Goal: Communication & Community: Answer question/provide support

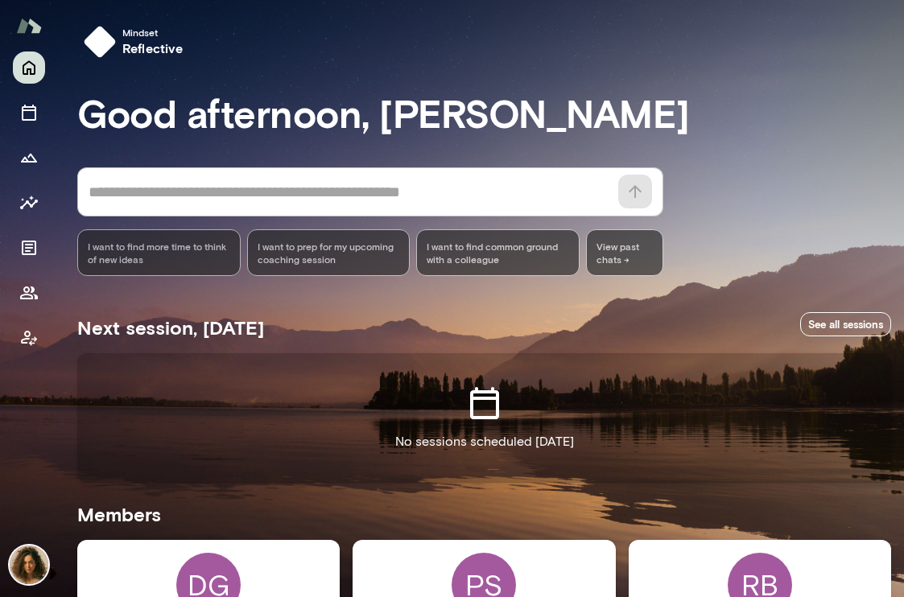
click at [29, 565] on img at bounding box center [29, 565] width 39 height 39
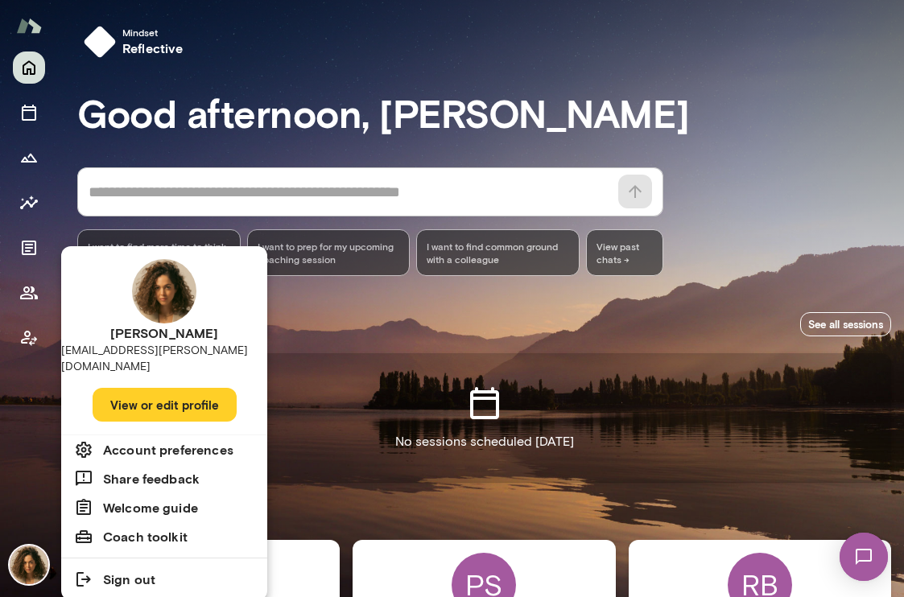
click at [858, 562] on img at bounding box center [863, 557] width 66 height 66
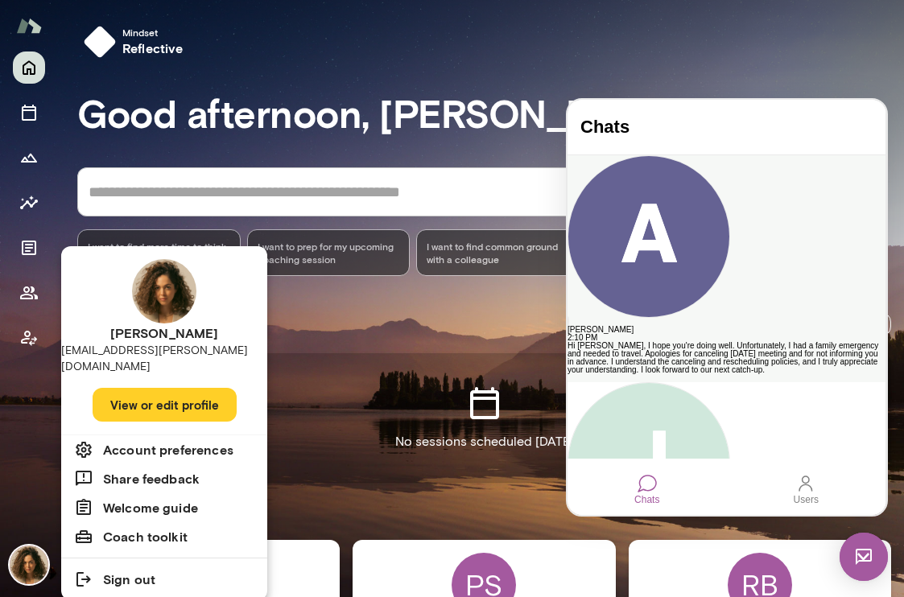
click at [740, 342] on div "Hi Najla, I hope you're doing well. Unfortunately, I had a family emergency and…" at bounding box center [726, 358] width 318 height 32
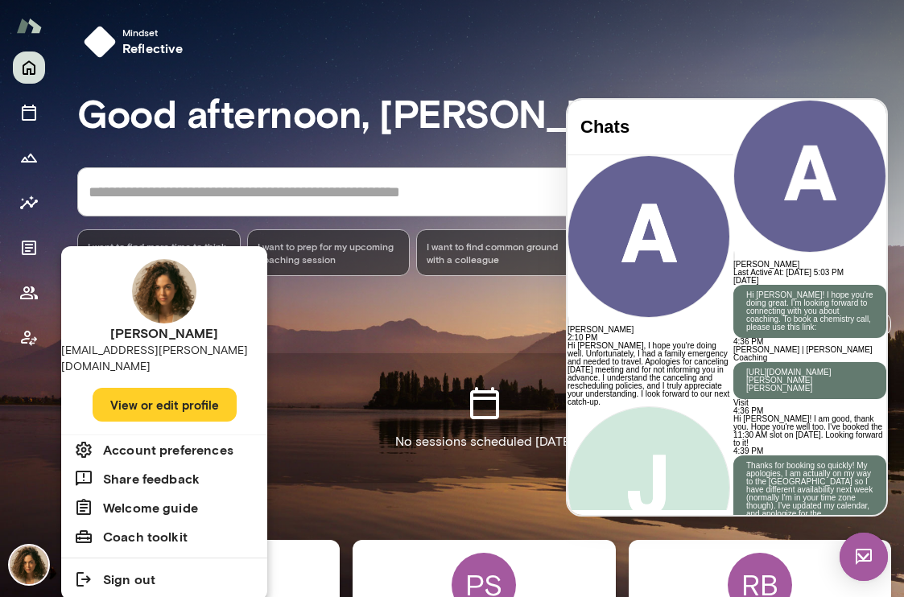
scroll to position [900, 0]
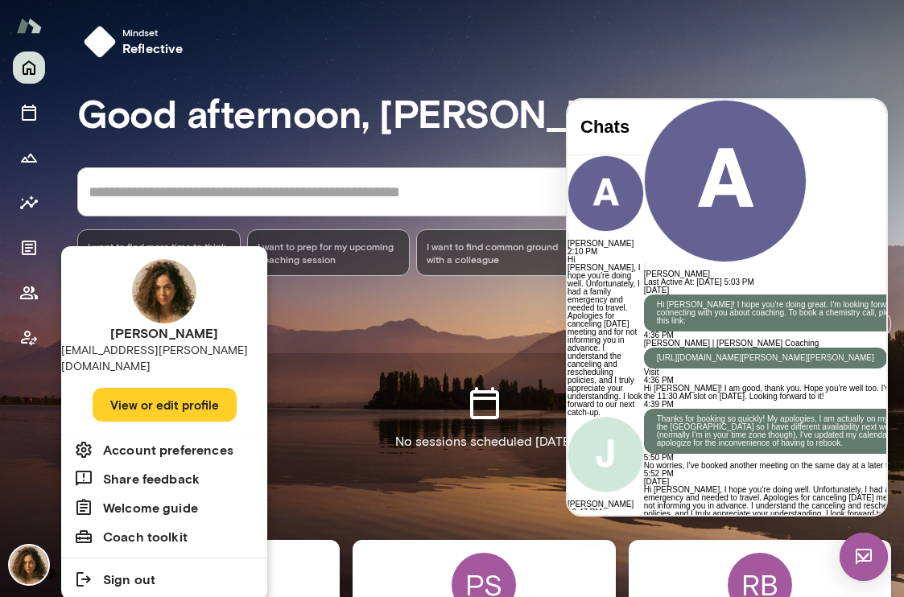
click at [694, 534] on div "**********" at bounding box center [789, 574] width 291 height 80
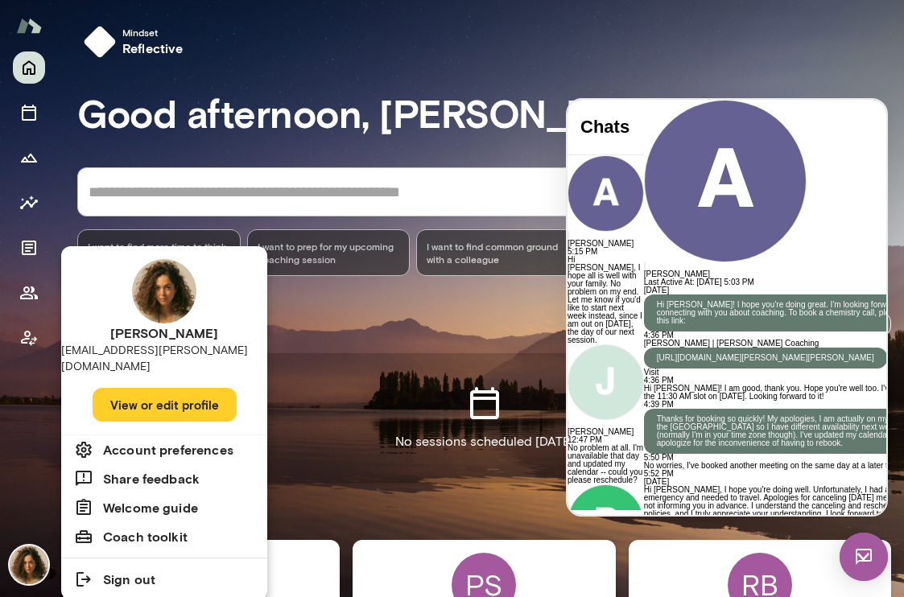
click at [871, 568] on img at bounding box center [863, 557] width 48 height 48
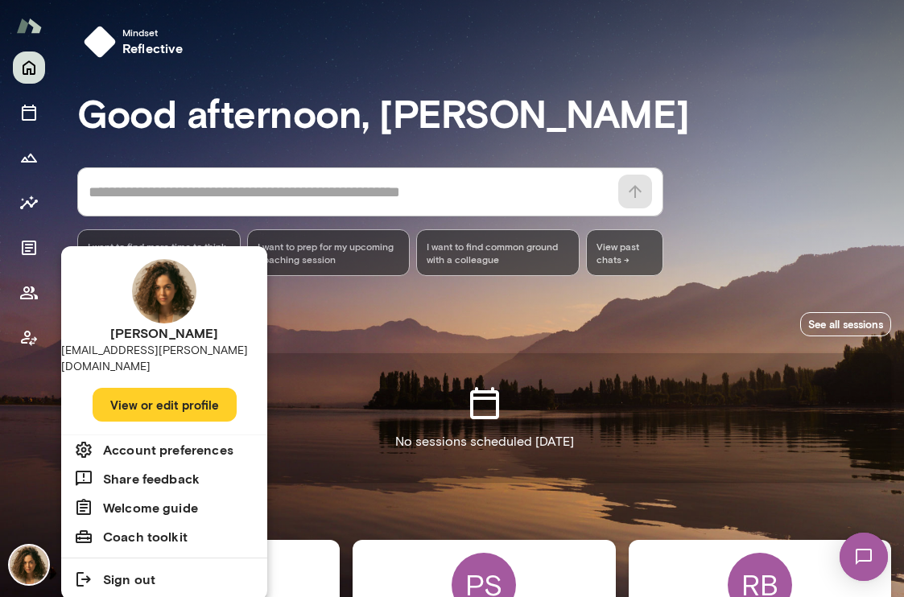
click at [871, 568] on img at bounding box center [863, 557] width 66 height 66
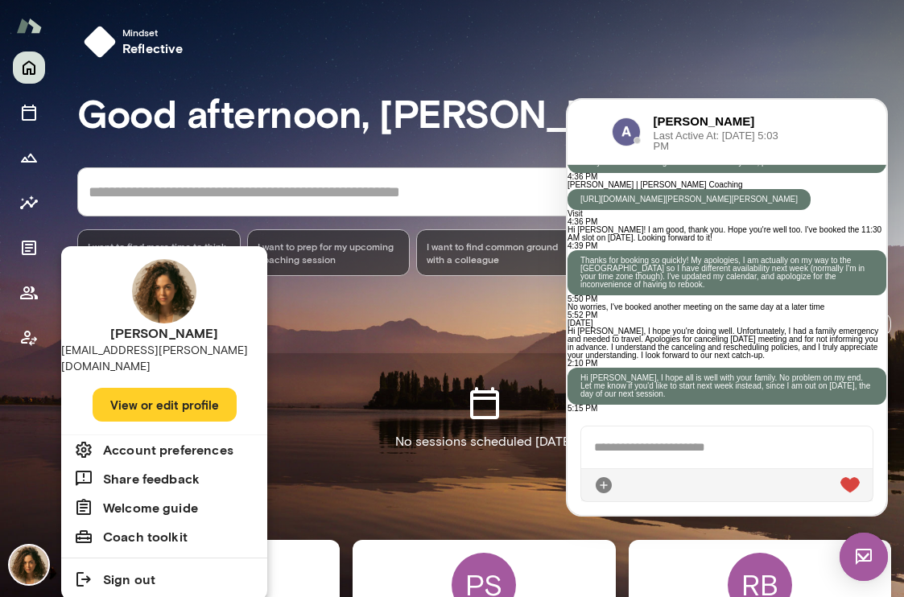
click at [866, 548] on img at bounding box center [863, 557] width 48 height 48
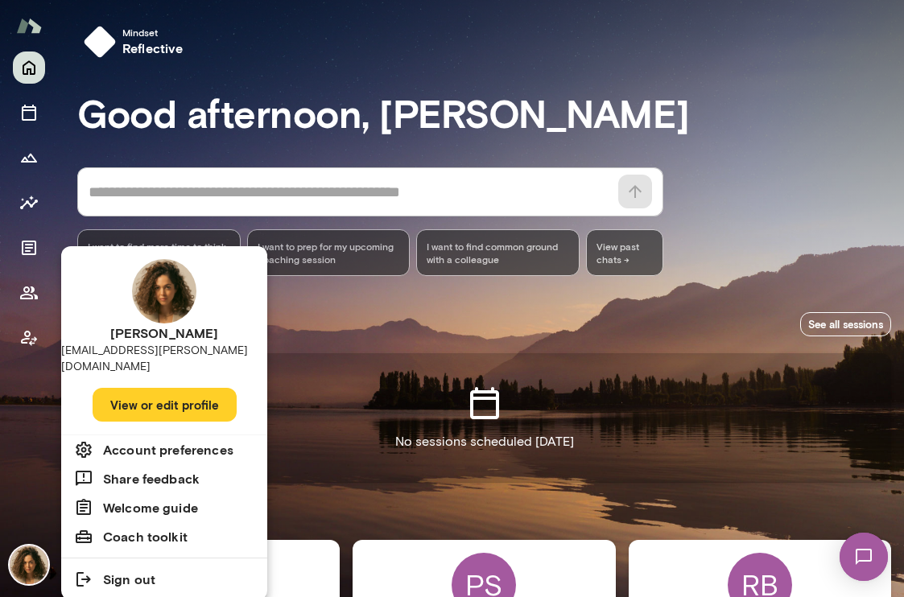
click at [866, 548] on img at bounding box center [863, 557] width 66 height 66
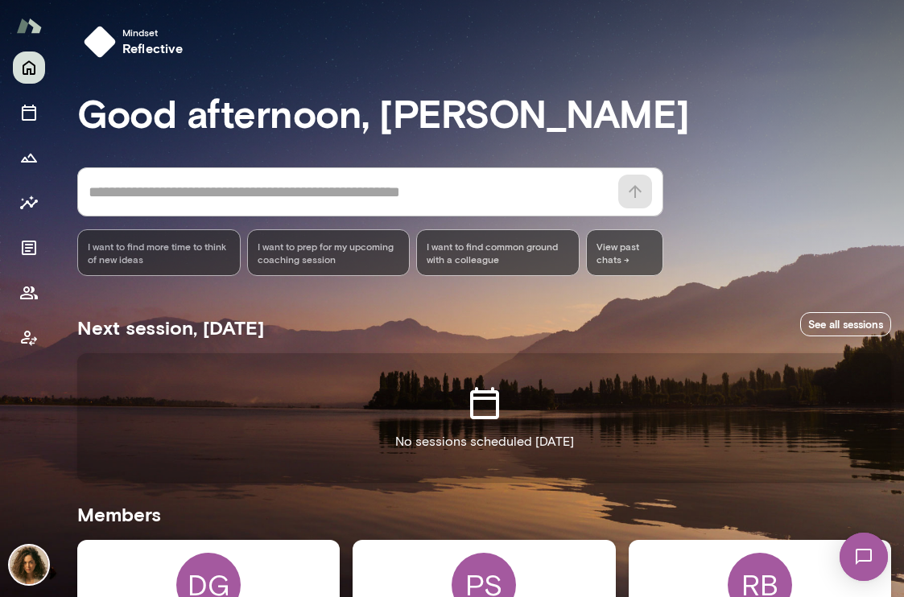
click at [859, 553] on img at bounding box center [863, 557] width 66 height 66
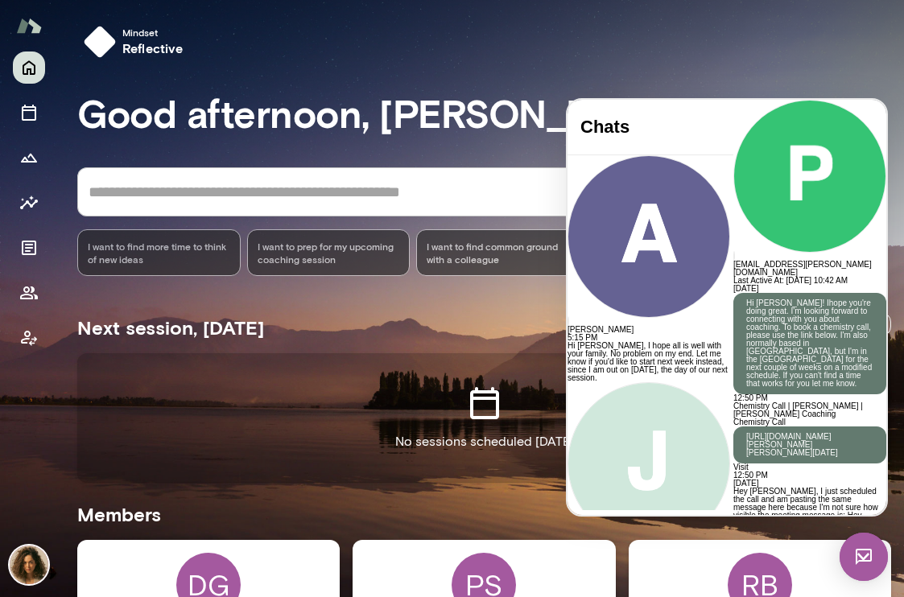
scroll to position [1486, 0]
click at [509, 68] on div "Mindset reflective" at bounding box center [481, 45] width 846 height 90
click at [719, 58] on div "Mindset reflective" at bounding box center [490, 41] width 826 height 45
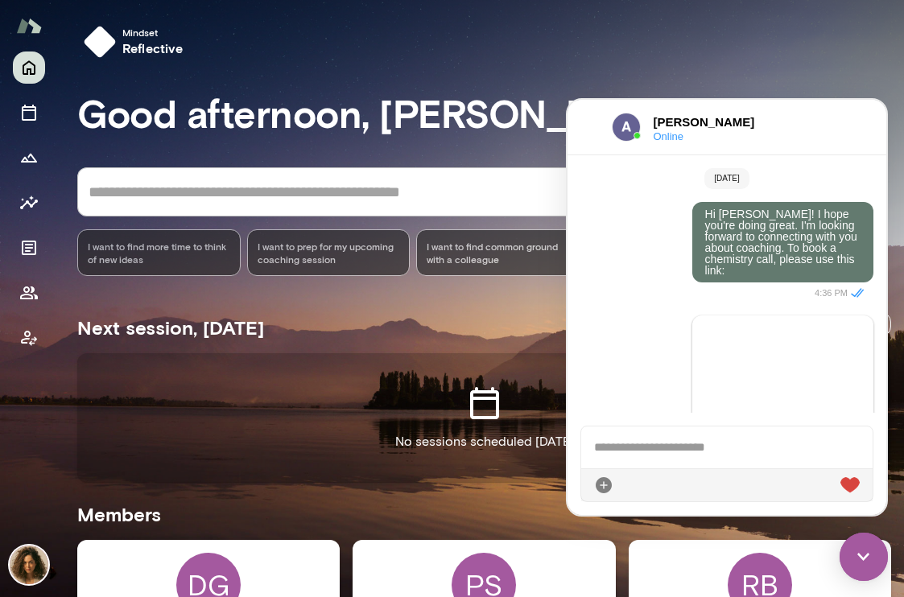
scroll to position [1015, 0]
